Goal: Communication & Community: Connect with others

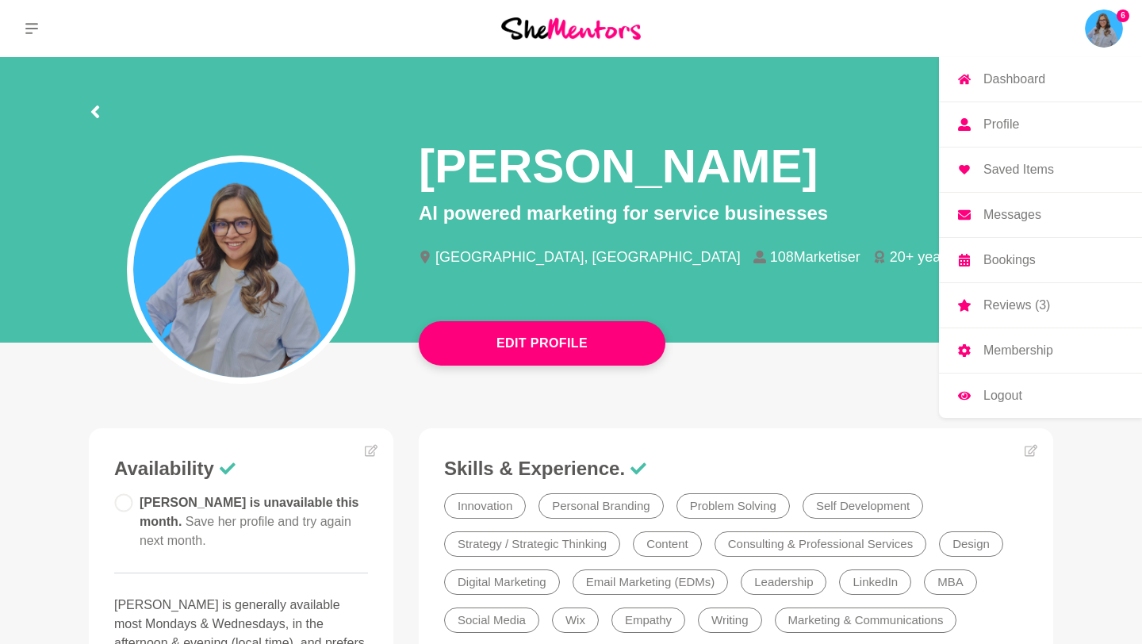
click at [1019, 309] on p "Reviews (3)" at bounding box center [1017, 305] width 67 height 13
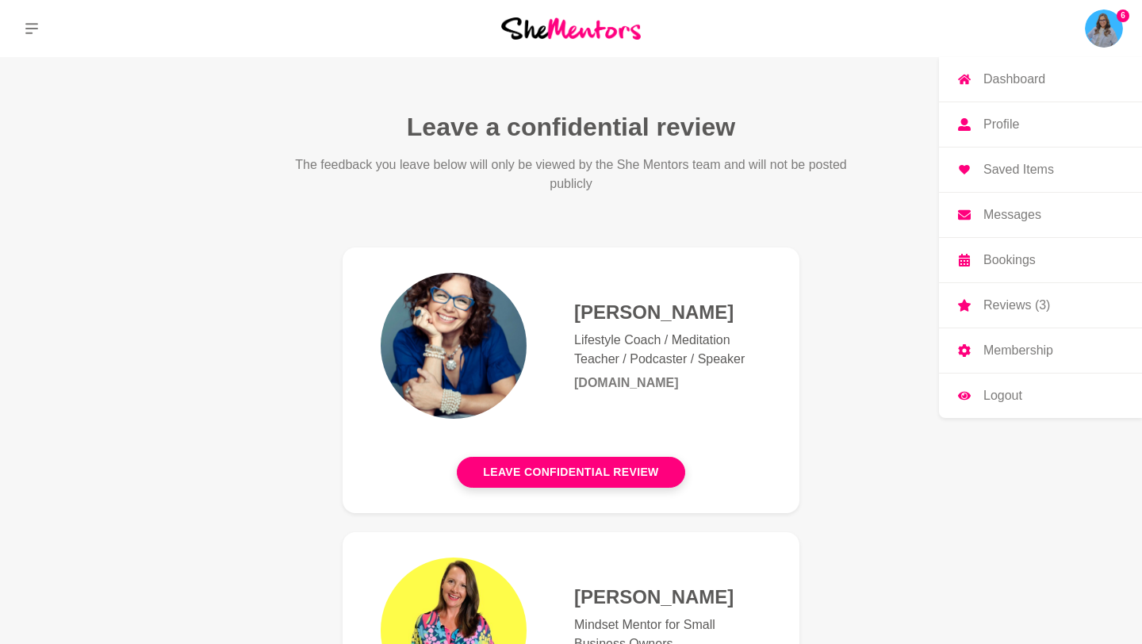
click at [1094, 33] on img at bounding box center [1104, 29] width 38 height 38
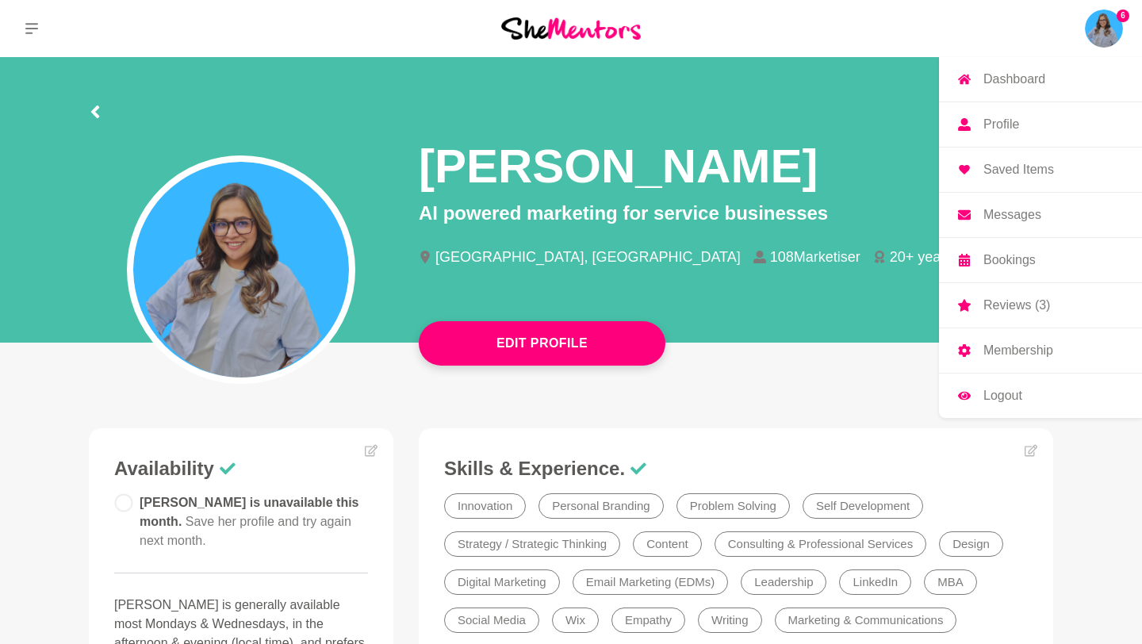
click at [1014, 221] on p "Messages" at bounding box center [1013, 215] width 58 height 13
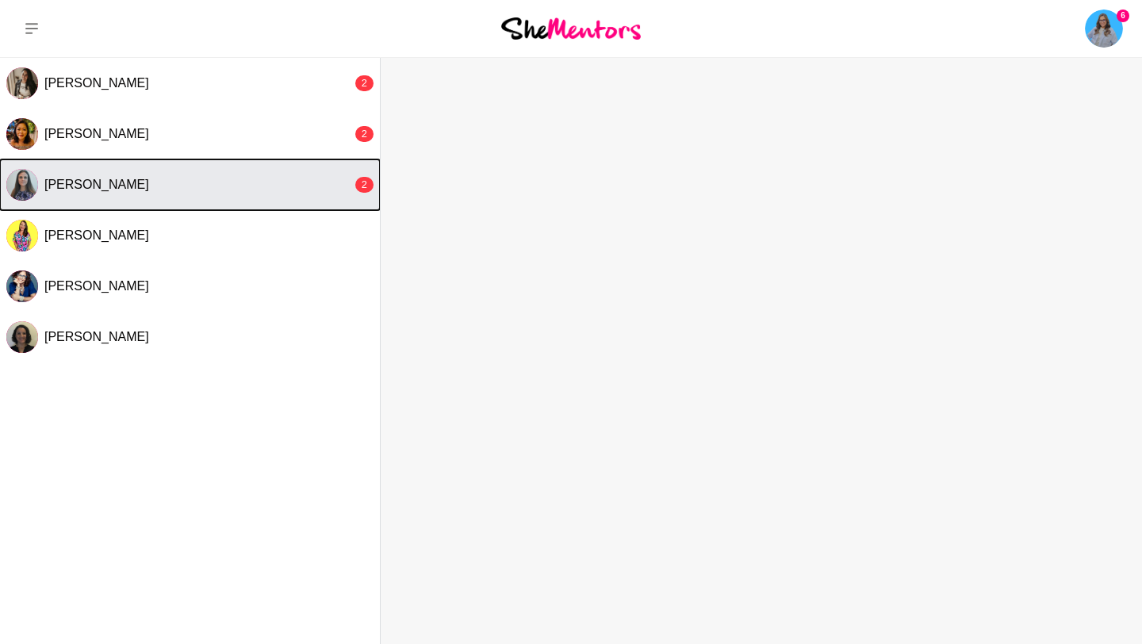
click at [229, 185] on div "[PERSON_NAME]" at bounding box center [198, 185] width 308 height 16
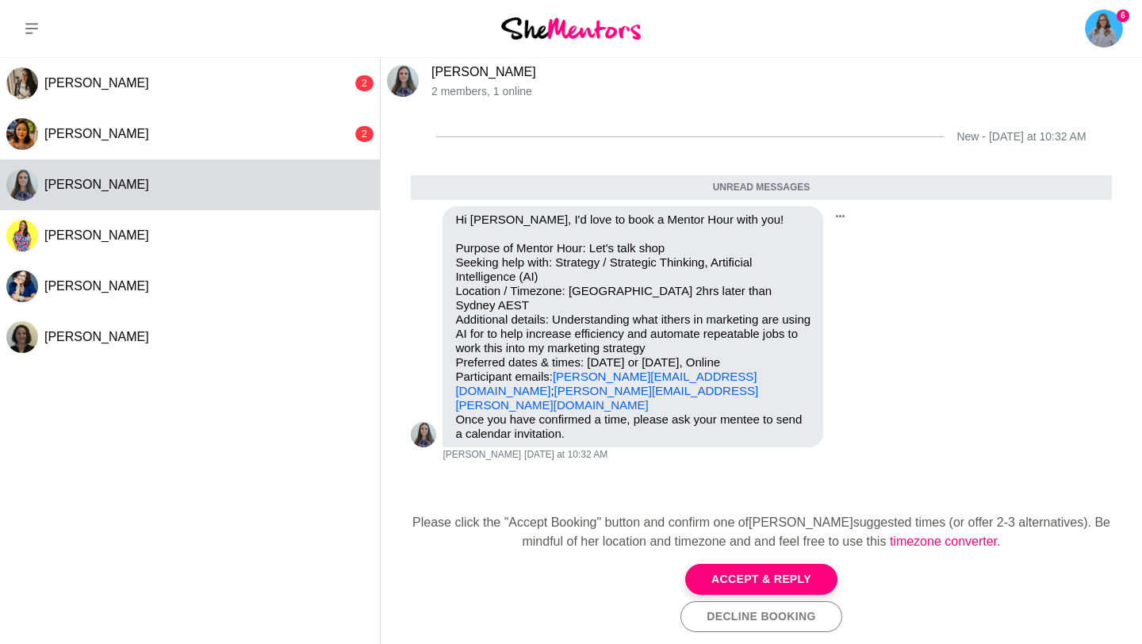
scroll to position [37, 0]
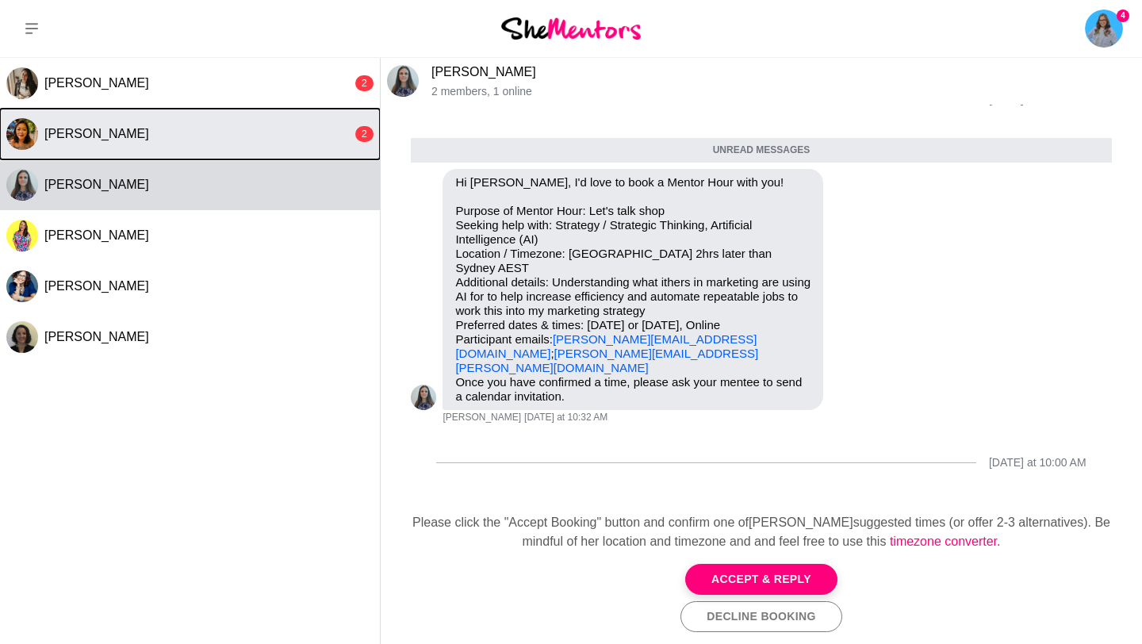
click at [173, 137] on div "[PERSON_NAME]" at bounding box center [198, 134] width 308 height 16
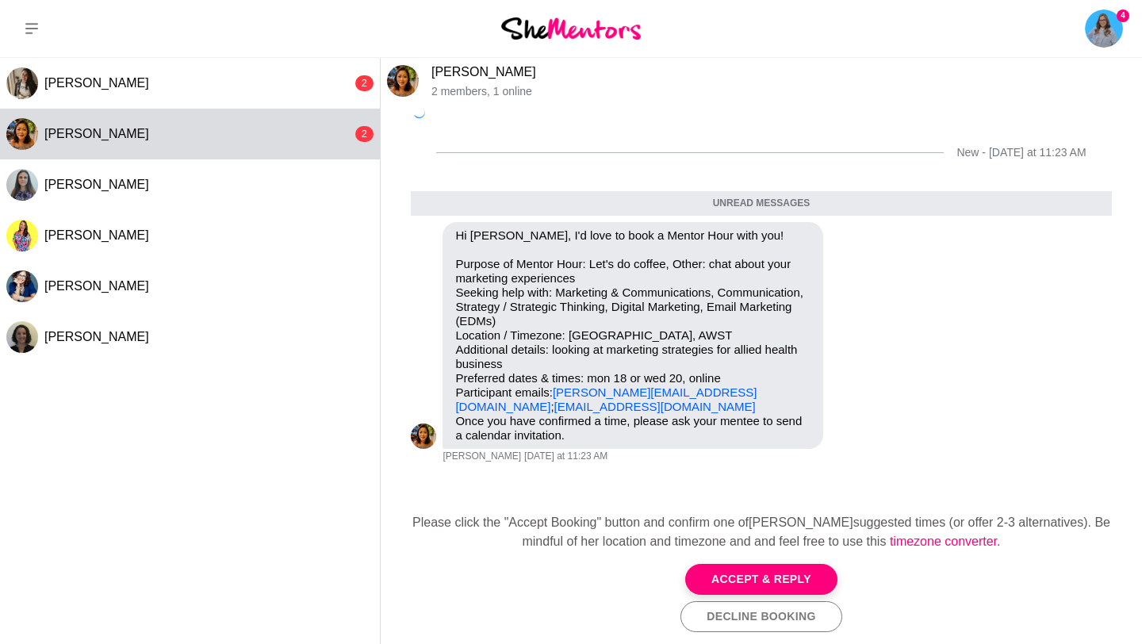
scroll to position [52, 0]
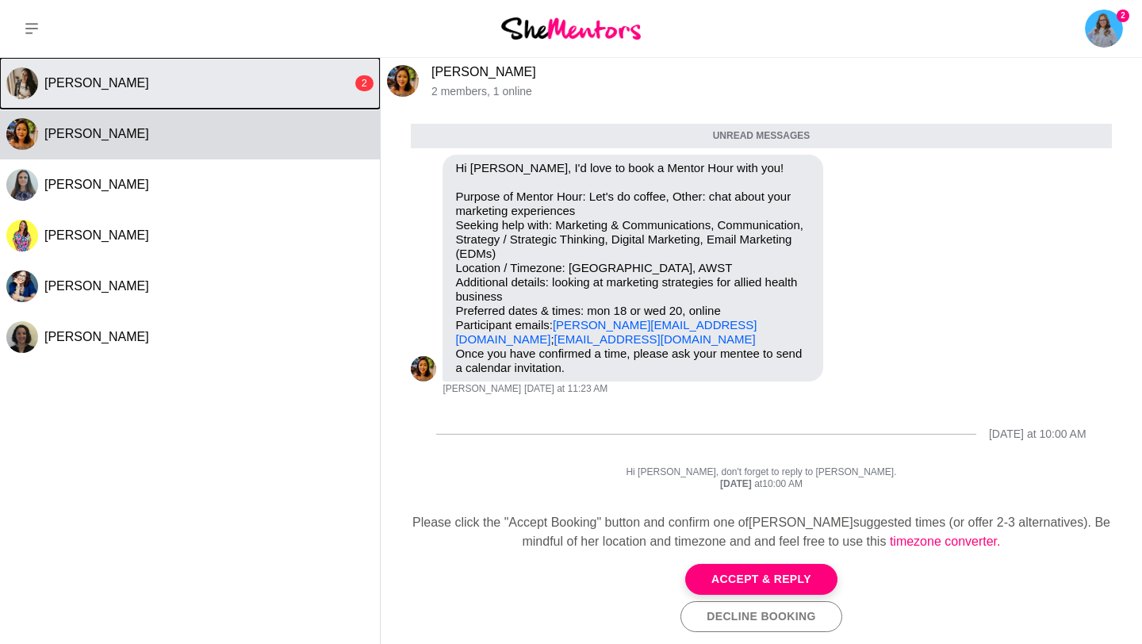
click at [169, 88] on div "[PERSON_NAME]" at bounding box center [198, 83] width 308 height 16
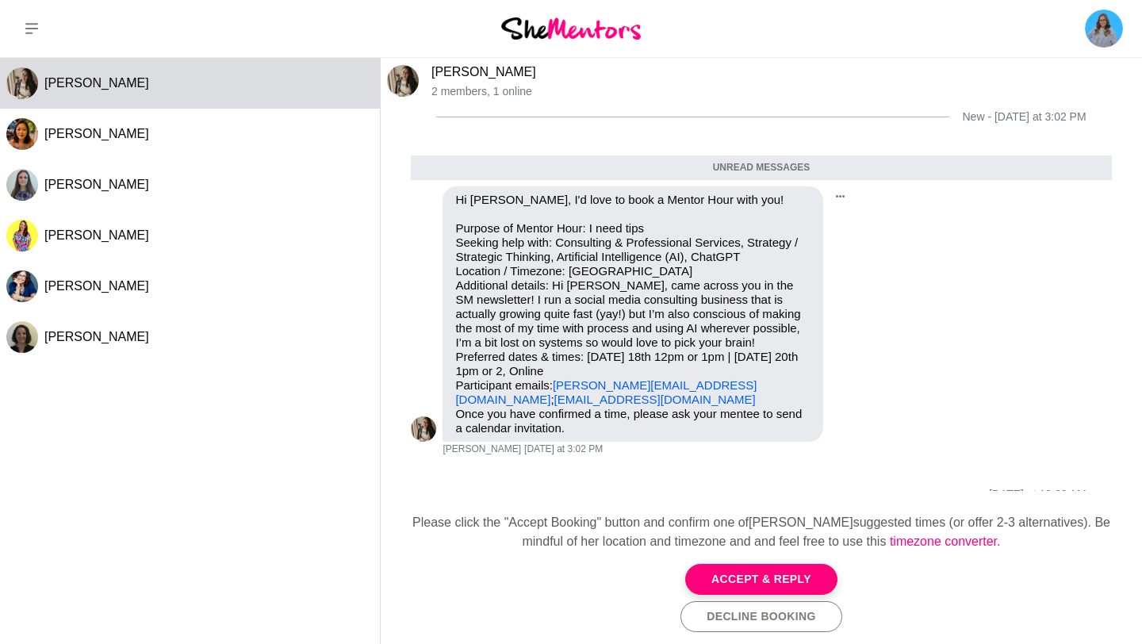
scroll to position [13, 0]
